Goal: Transaction & Acquisition: Purchase product/service

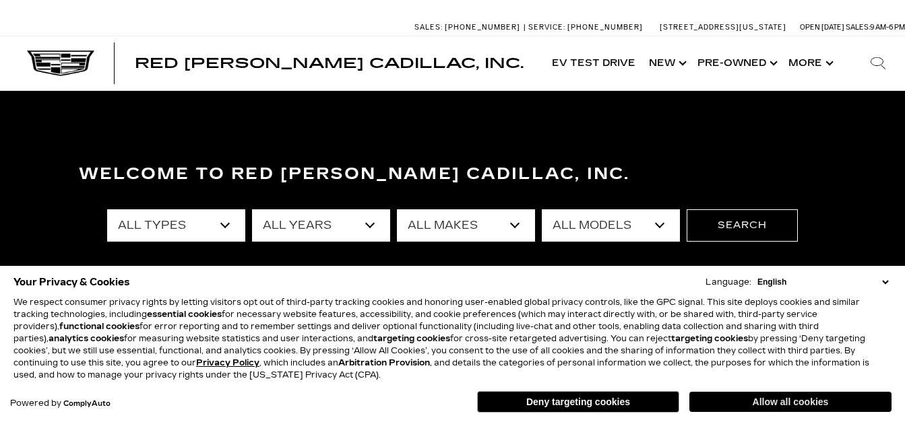
click at [797, 403] on button "Allow all cookies" at bounding box center [790, 402] width 202 height 20
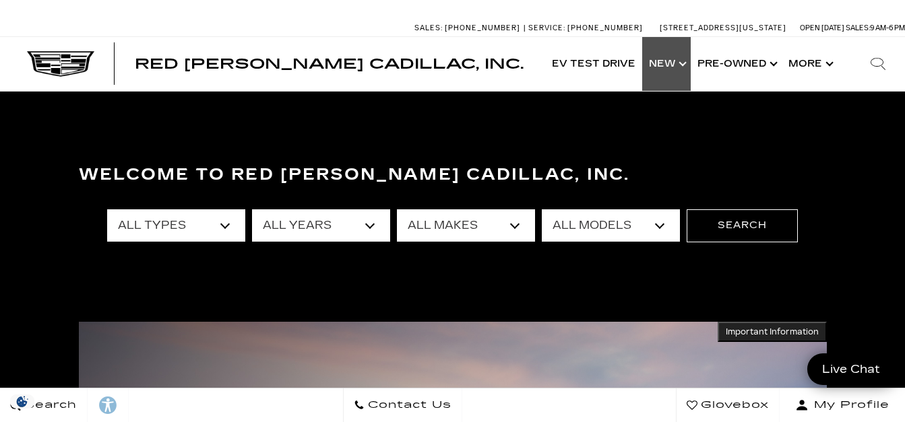
click at [675, 70] on link "Show New" at bounding box center [666, 64] width 49 height 54
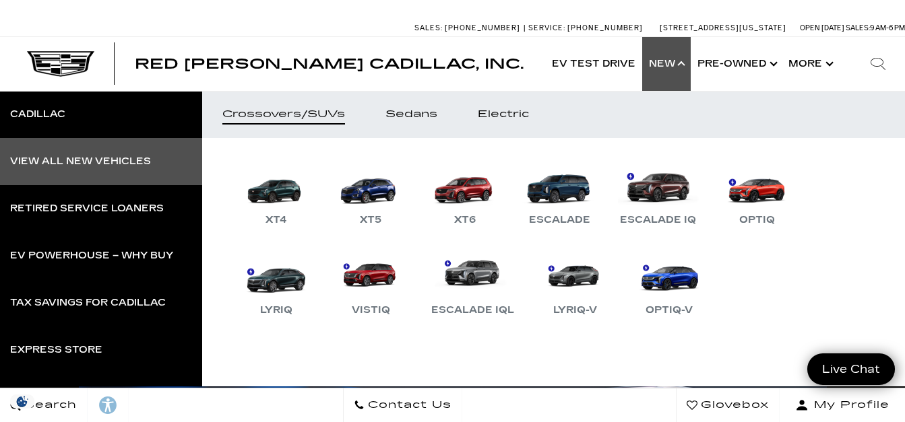
click at [38, 162] on div "View All New Vehicles" at bounding box center [80, 161] width 141 height 9
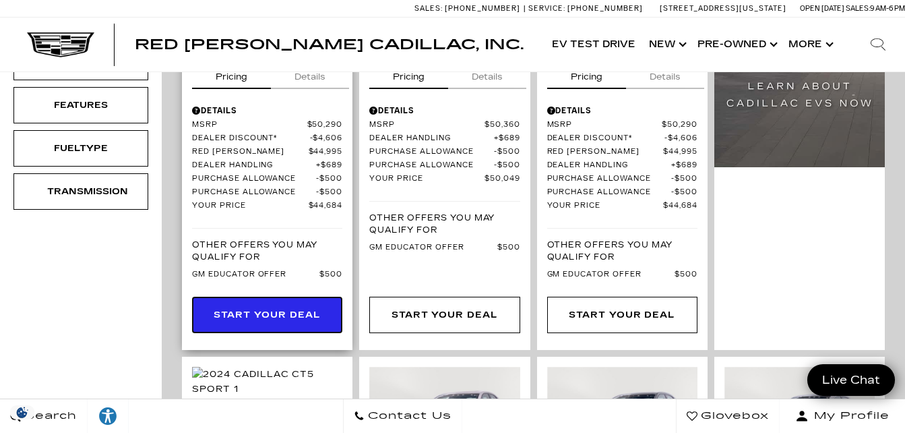
click at [303, 296] on link "Start Your Deal" at bounding box center [267, 314] width 150 height 36
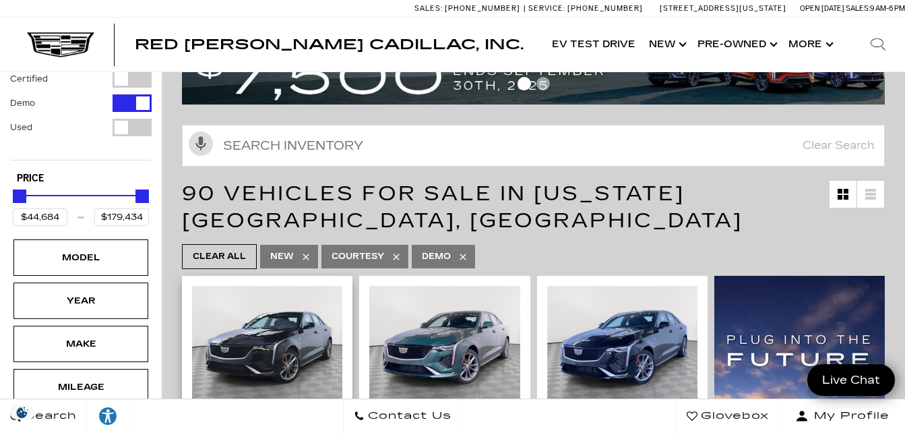
scroll to position [270, 0]
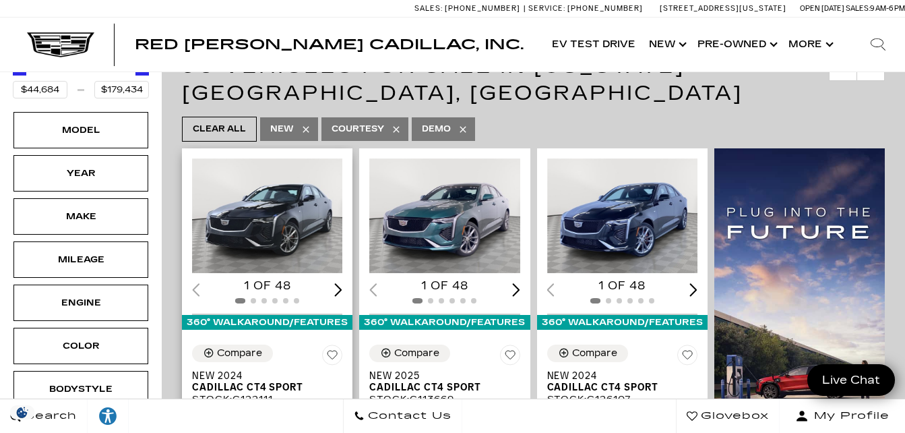
click at [294, 247] on img "1 / 2" at bounding box center [268, 215] width 153 height 115
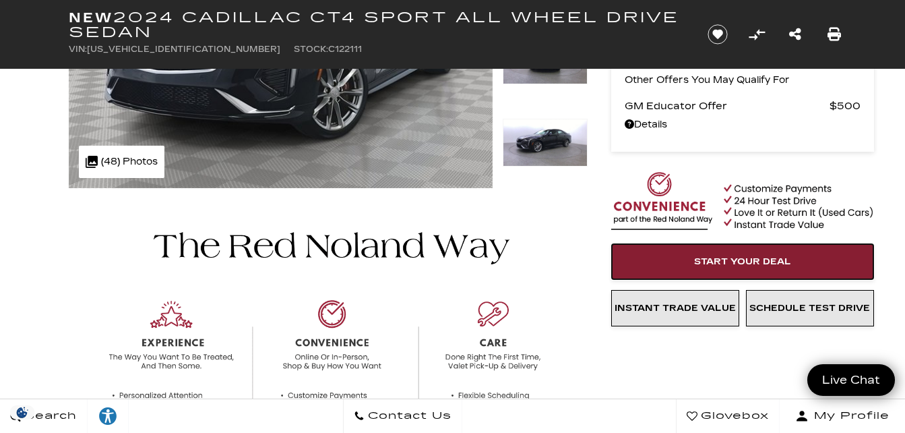
click at [739, 260] on span "Start Your Deal" at bounding box center [742, 261] width 97 height 11
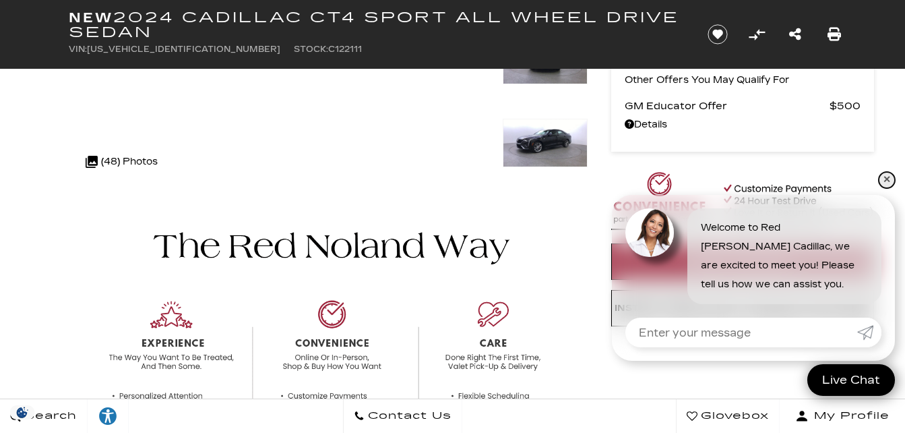
click at [889, 180] on link "✕" at bounding box center [887, 180] width 16 height 16
